Goal: Check status

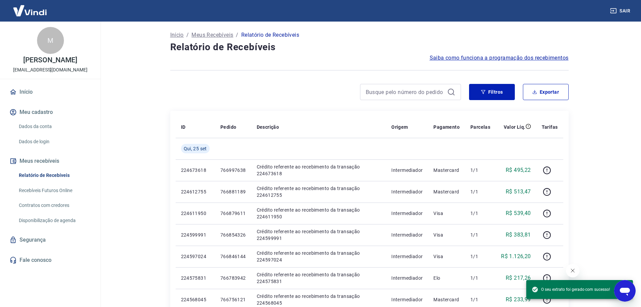
drag, startPoint x: 582, startPoint y: 148, endPoint x: 641, endPoint y: 157, distance: 59.2
click at [582, 148] on div "Início / Meus Recebíveis / Relatório de Recebíveis Relatório de Recebíveis Saib…" at bounding box center [369, 229] width 431 height 414
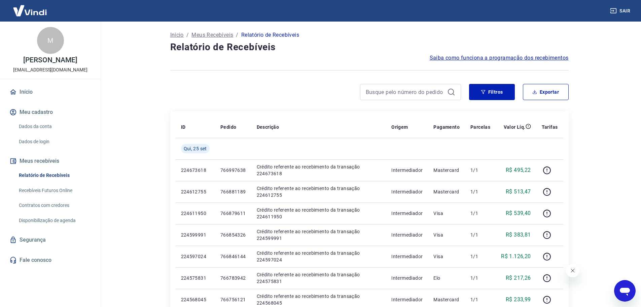
click at [321, 85] on div at bounding box center [315, 92] width 291 height 16
click at [228, 84] on div at bounding box center [315, 92] width 291 height 16
click at [492, 96] on button "Filtros" at bounding box center [492, 92] width 46 height 16
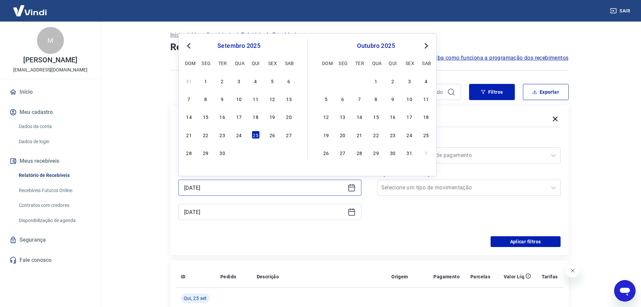
click at [261, 189] on input "[DATE]" at bounding box center [264, 188] width 161 height 10
click at [415, 228] on div "Período Selecione um período Período personalizado [DATE] Previous Month Next M…" at bounding box center [369, 182] width 383 height 108
click at [270, 188] on input "[DATE]" at bounding box center [264, 188] width 161 height 10
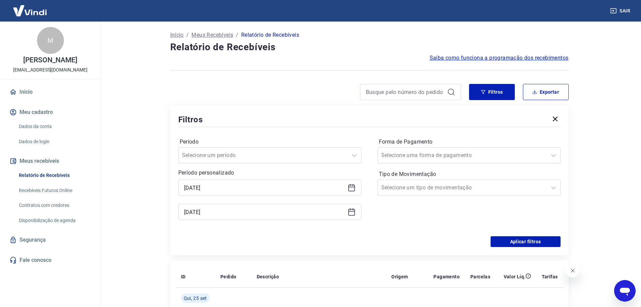
click at [395, 213] on div "Forma de Pagamento Selecione uma forma de pagamento Tipo de Movimentação Seleci…" at bounding box center [469, 182] width 183 height 92
click at [273, 94] on div at bounding box center [315, 92] width 291 height 16
click at [271, 105] on div "Filtros Período Selecione um período Período personalizado [DATE] [DATE] Forma …" at bounding box center [369, 180] width 399 height 150
click at [299, 98] on div at bounding box center [315, 92] width 291 height 16
click at [513, 239] on button "Aplicar filtros" at bounding box center [526, 241] width 70 height 11
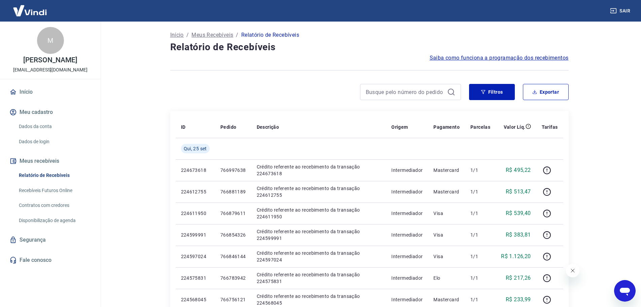
click at [308, 91] on div at bounding box center [315, 92] width 291 height 16
click at [321, 105] on div "Filtros Exportar" at bounding box center [369, 95] width 399 height 22
click at [328, 111] on div "ID Pedido Descrição Origem Pagamento Parcelas Valor Líq. Tarifas [DATE] 2246736…" at bounding box center [369, 235] width 399 height 248
click at [319, 108] on div "Início / Meus Recebíveis / Relatório de Recebíveis Relatório de Recebíveis Saib…" at bounding box center [369, 229] width 415 height 414
click at [375, 41] on h4 "Relatório de Recebíveis" at bounding box center [369, 46] width 399 height 13
